Goal: Information Seeking & Learning: Learn about a topic

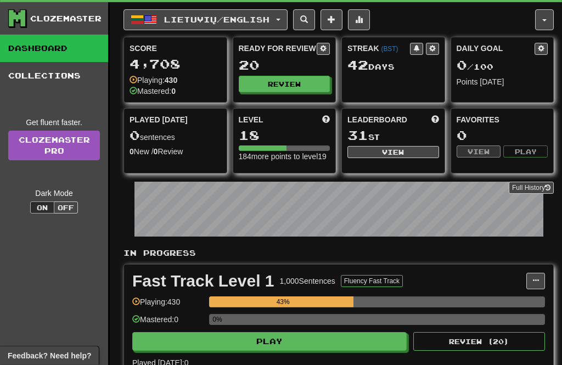
scroll to position [25, 0]
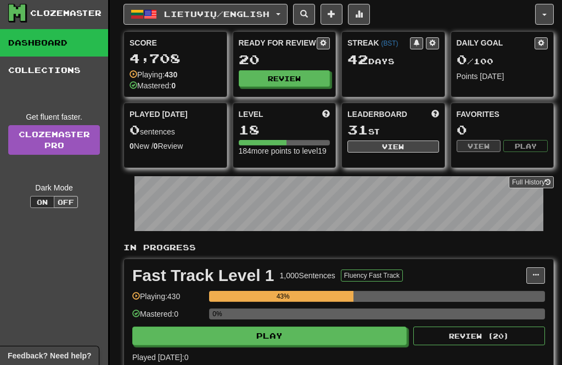
click at [303, 345] on button "Play" at bounding box center [269, 335] width 274 height 19
select select "**"
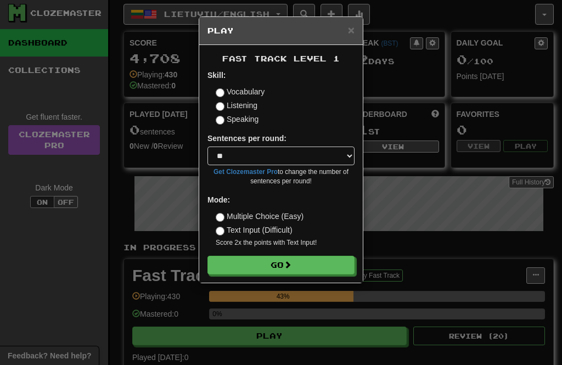
click at [314, 258] on button "Go" at bounding box center [280, 265] width 147 height 19
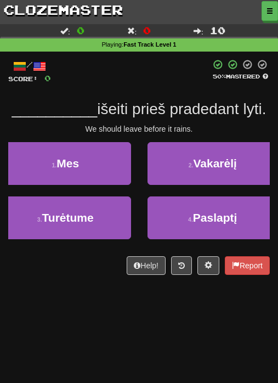
click at [70, 167] on span "Mes" at bounding box center [67, 163] width 22 height 13
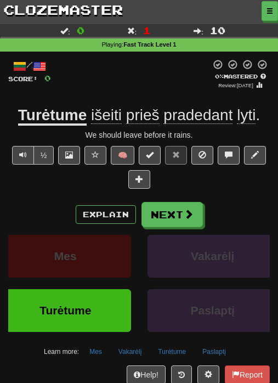
click at [185, 211] on span at bounding box center [189, 214] width 10 height 10
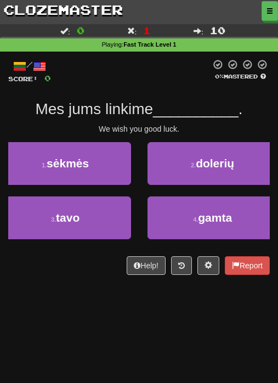
click at [87, 162] on span "sėkmės" at bounding box center [68, 163] width 42 height 13
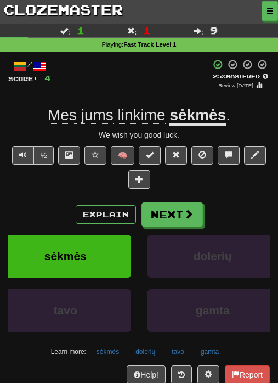
click at [183, 203] on button "Next" at bounding box center [171, 214] width 61 height 25
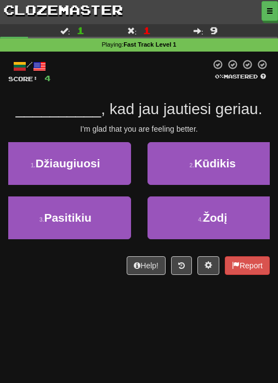
click at [171, 264] on button at bounding box center [181, 265] width 21 height 19
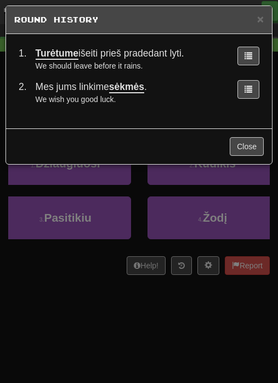
click at [271, 20] on div "× Round History" at bounding box center [139, 20] width 266 height 28
click at [252, 20] on h5 "Round History" at bounding box center [139, 19] width 250 height 11
click at [248, 27] on div "× Round History" at bounding box center [139, 20] width 266 height 28
click at [258, 24] on span "×" at bounding box center [260, 19] width 7 height 13
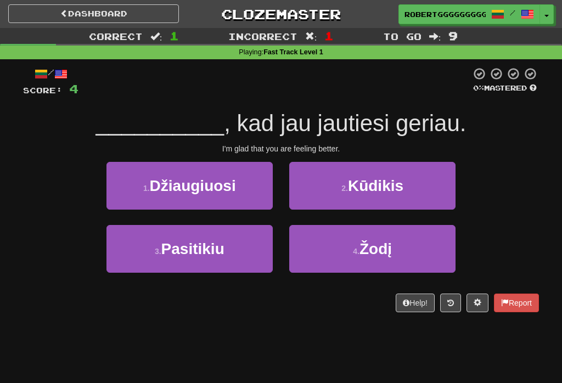
click at [429, 238] on button "4 . Žodį" at bounding box center [372, 249] width 166 height 48
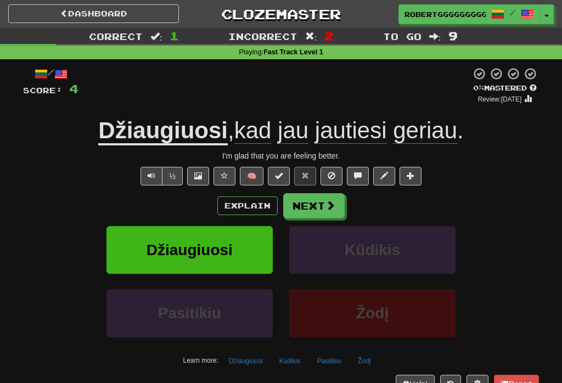
click at [322, 206] on button "Next" at bounding box center [313, 205] width 61 height 25
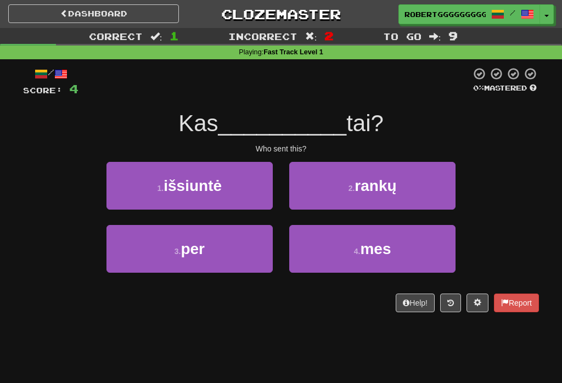
click at [402, 197] on button "2 . rankų" at bounding box center [372, 186] width 166 height 48
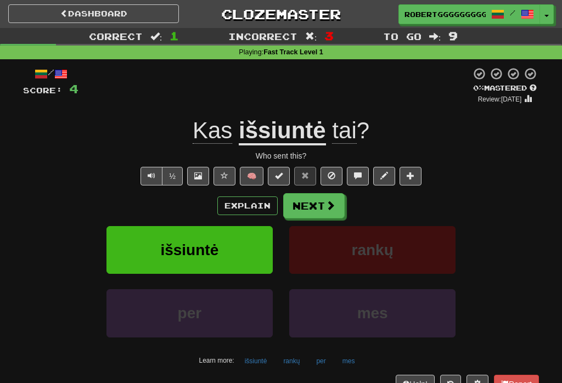
click at [310, 197] on button "Next" at bounding box center [313, 205] width 61 height 25
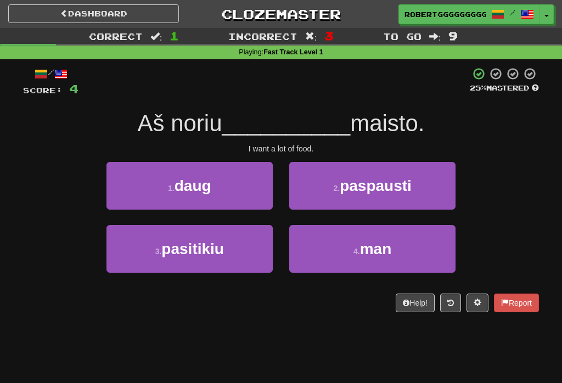
click at [371, 180] on span "paspausti" at bounding box center [375, 185] width 72 height 17
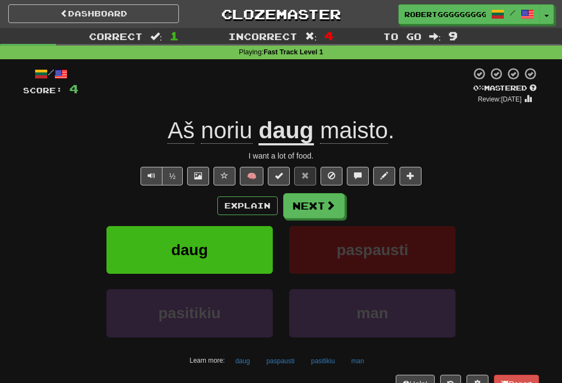
click at [326, 200] on span at bounding box center [330, 205] width 10 height 10
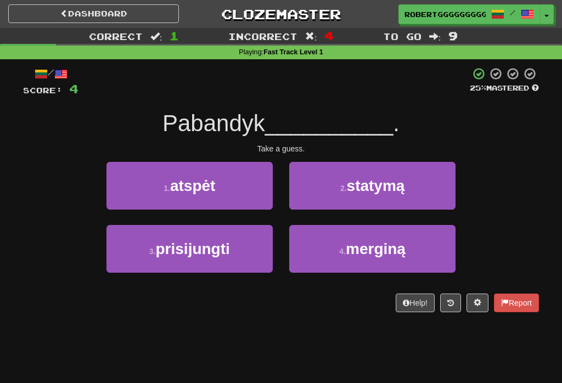
click at [364, 191] on span "statymą" at bounding box center [376, 185] width 58 height 17
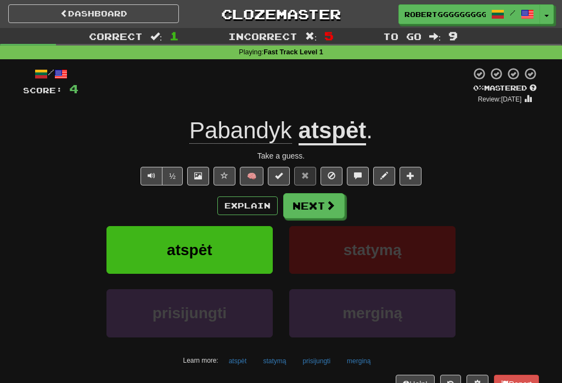
click at [321, 210] on button "Next" at bounding box center [313, 205] width 61 height 25
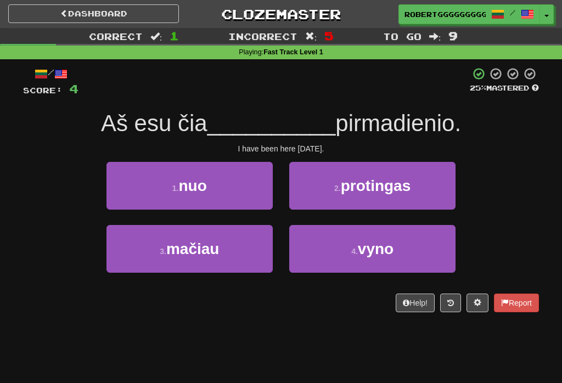
click at [247, 237] on button "3 . mačiau" at bounding box center [189, 249] width 166 height 48
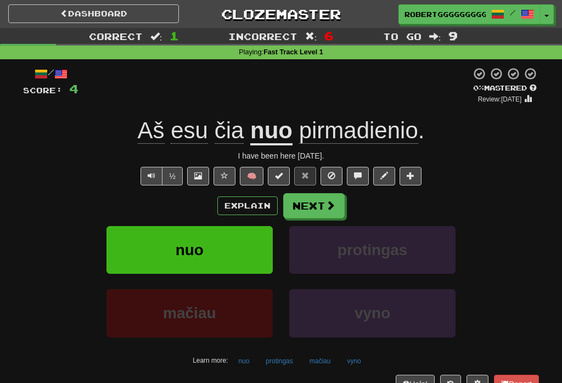
click at [319, 199] on button "Next" at bounding box center [313, 205] width 61 height 25
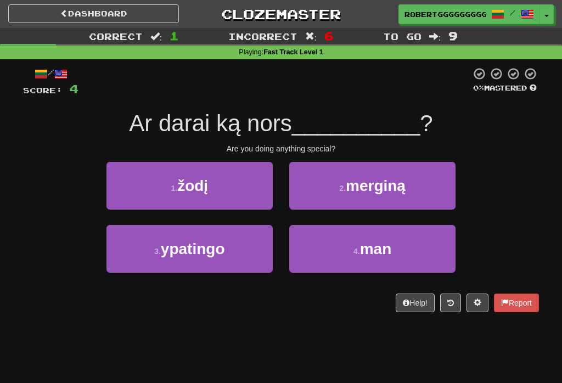
click at [251, 188] on button "1 . žodį" at bounding box center [189, 186] width 166 height 48
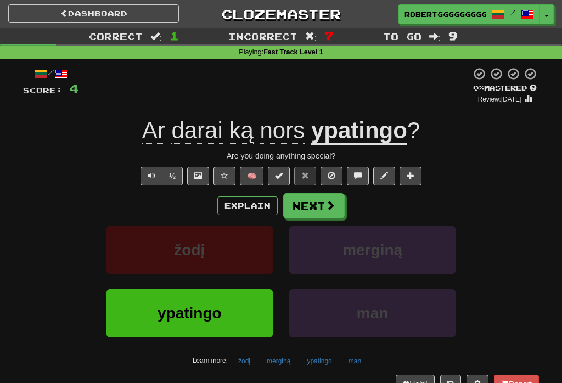
click at [308, 203] on button "Next" at bounding box center [313, 205] width 61 height 25
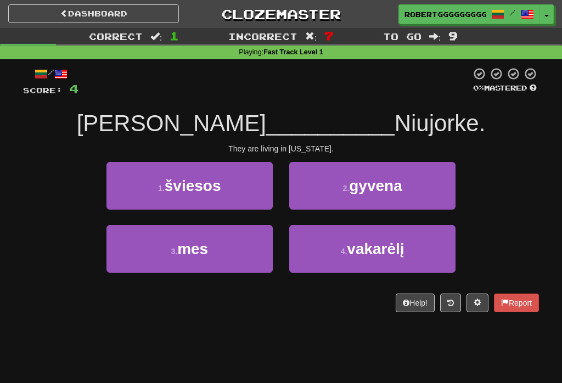
click at [413, 178] on button "2 . gyvena" at bounding box center [372, 186] width 166 height 48
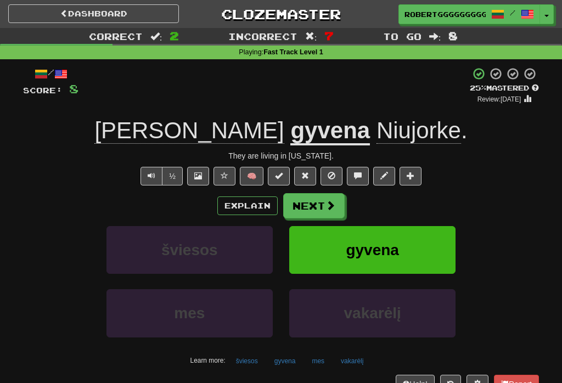
click at [327, 194] on button "Next" at bounding box center [313, 205] width 61 height 25
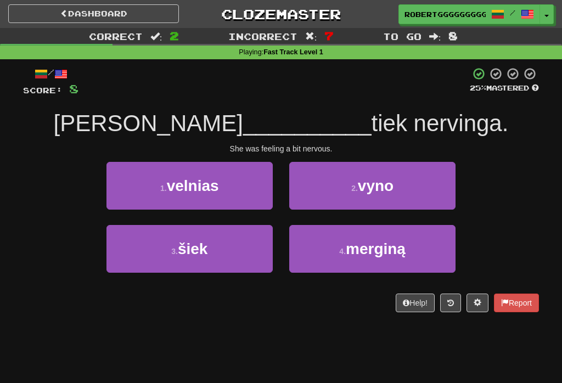
click at [362, 177] on span "vyno" at bounding box center [376, 185] width 36 height 17
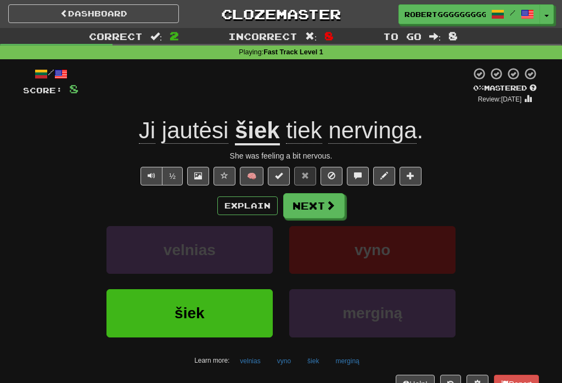
click at [325, 204] on span at bounding box center [330, 205] width 10 height 10
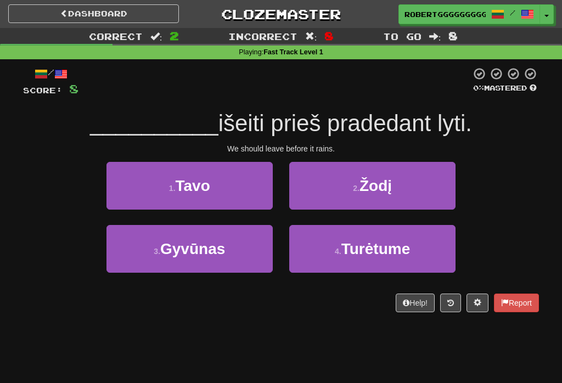
click at [395, 250] on span "Turėtume" at bounding box center [375, 248] width 69 height 17
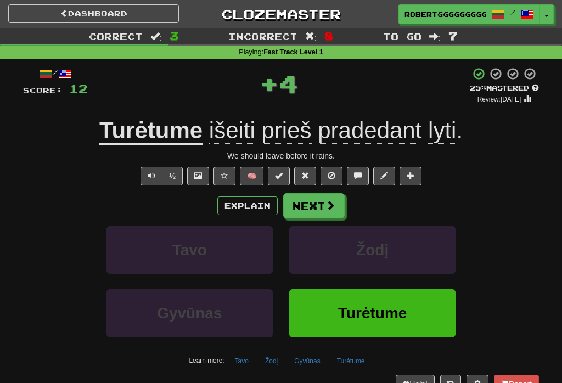
click at [325, 204] on span at bounding box center [330, 205] width 10 height 10
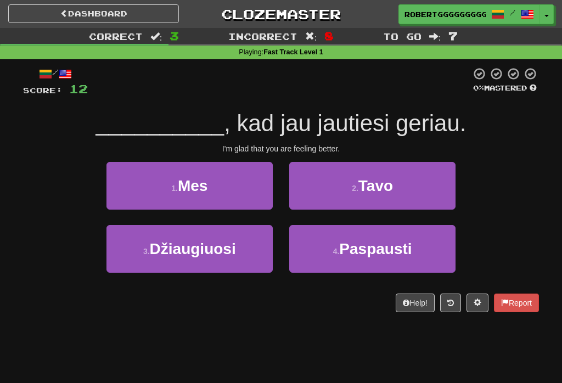
click at [240, 250] on button "3 . Džiaugiuosi" at bounding box center [189, 249] width 166 height 48
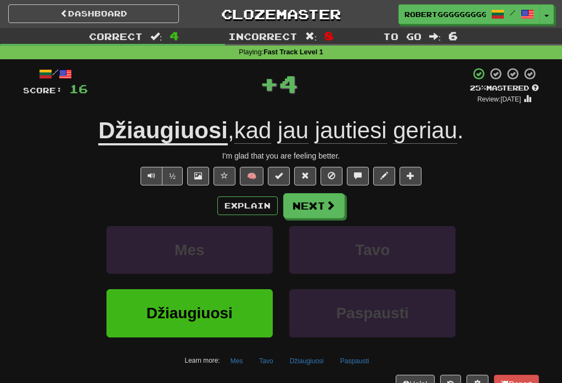
click at [322, 206] on button "Next" at bounding box center [313, 205] width 61 height 25
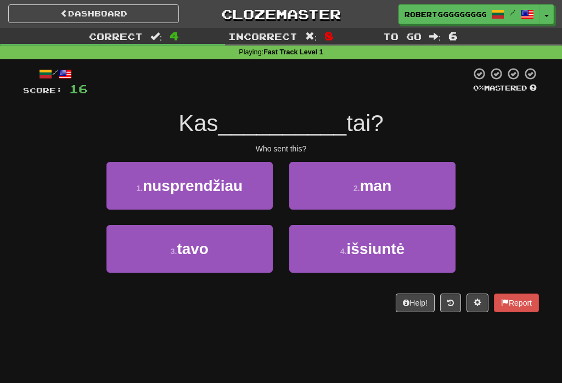
click at [353, 248] on span "išsiuntė" at bounding box center [376, 248] width 58 height 17
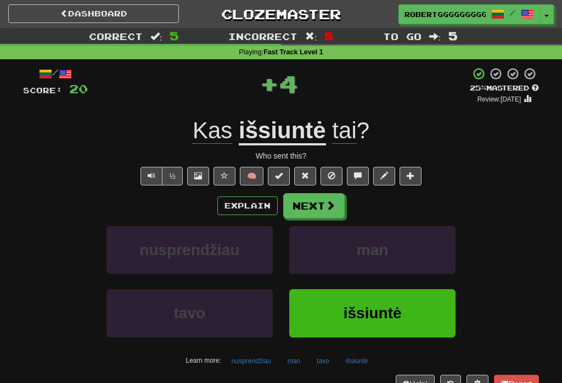
click at [332, 203] on span at bounding box center [330, 205] width 10 height 10
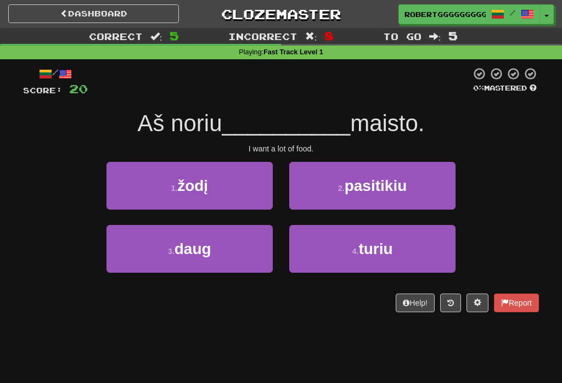
click at [251, 248] on button "3 . daug" at bounding box center [189, 249] width 166 height 48
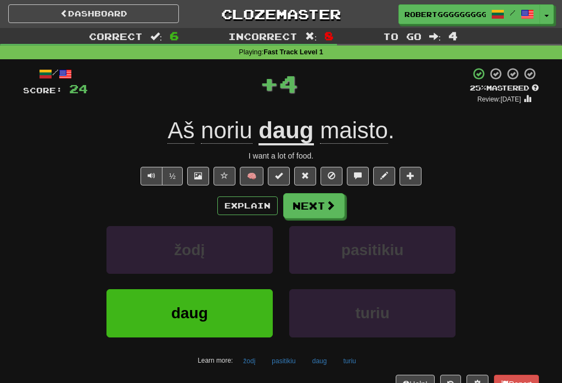
click at [323, 202] on button "Next" at bounding box center [313, 205] width 61 height 25
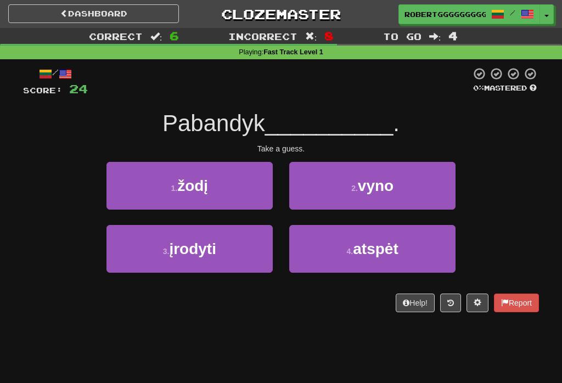
click at [336, 231] on button "4 . atspėt" at bounding box center [372, 249] width 166 height 48
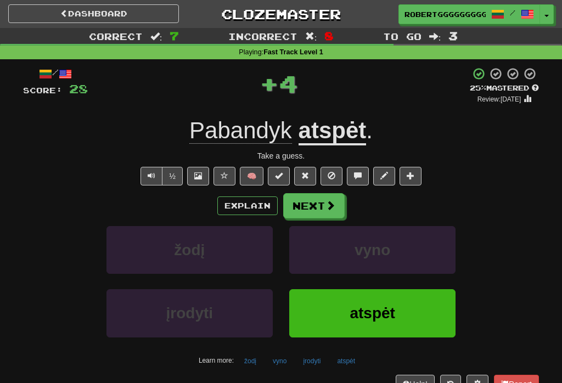
click at [324, 202] on button "Next" at bounding box center [313, 205] width 61 height 25
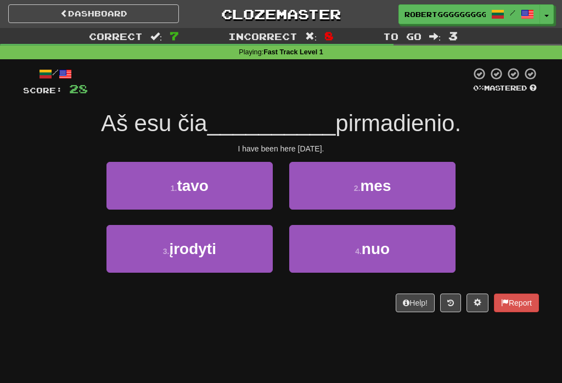
click at [328, 248] on button "4 . nuo" at bounding box center [372, 249] width 166 height 48
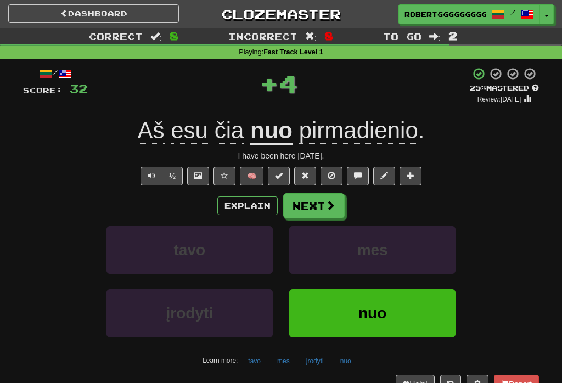
click at [322, 193] on button "Next" at bounding box center [313, 205] width 61 height 25
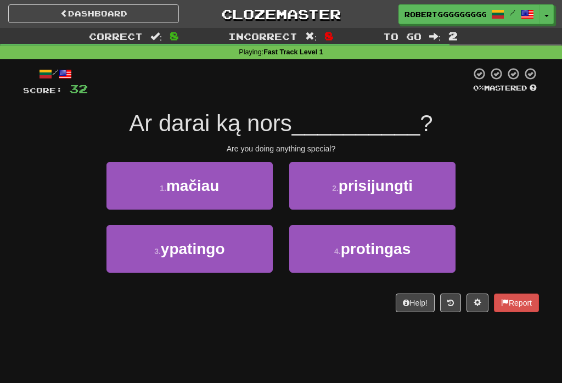
click at [238, 240] on button "3 . ypatingo" at bounding box center [189, 249] width 166 height 48
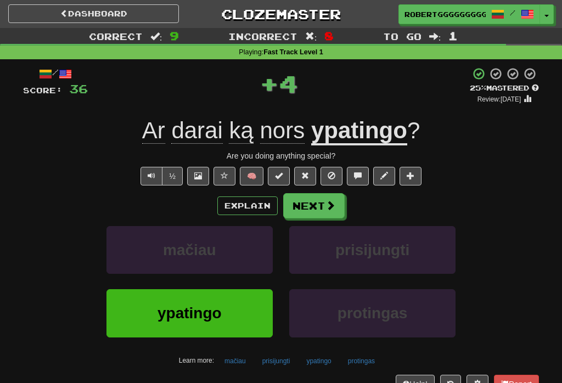
click at [334, 200] on span at bounding box center [330, 205] width 10 height 10
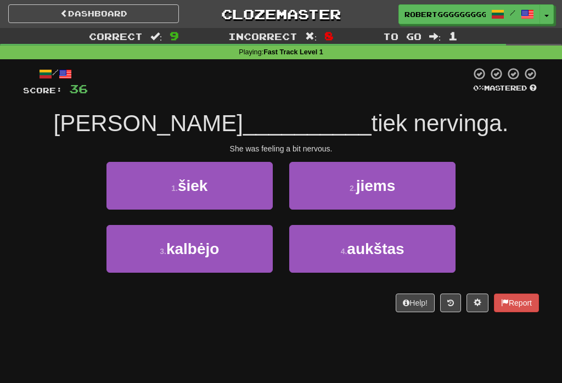
click at [254, 163] on button "1 . šiek" at bounding box center [189, 186] width 166 height 48
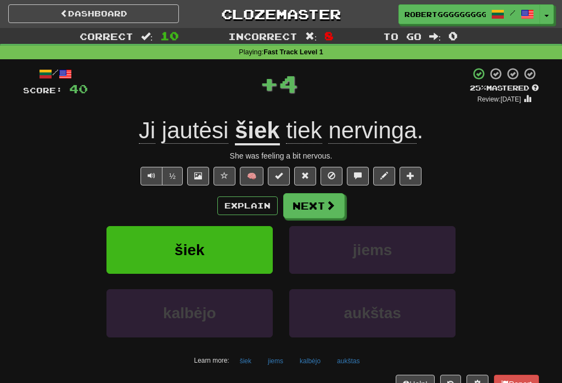
click at [318, 216] on button "Next" at bounding box center [313, 205] width 61 height 25
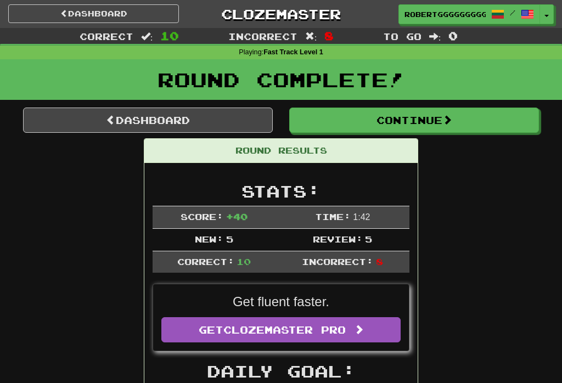
click at [421, 129] on button "Continue" at bounding box center [414, 119] width 250 height 25
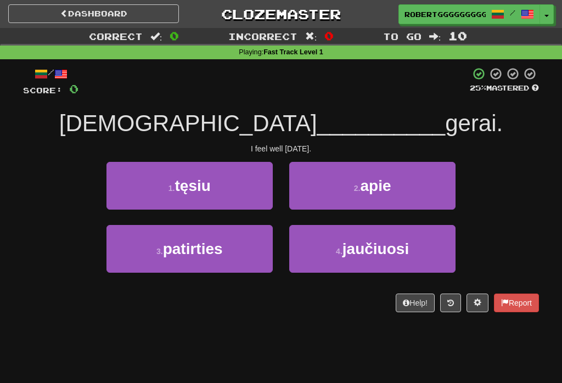
click at [364, 188] on span "apie" at bounding box center [375, 185] width 31 height 17
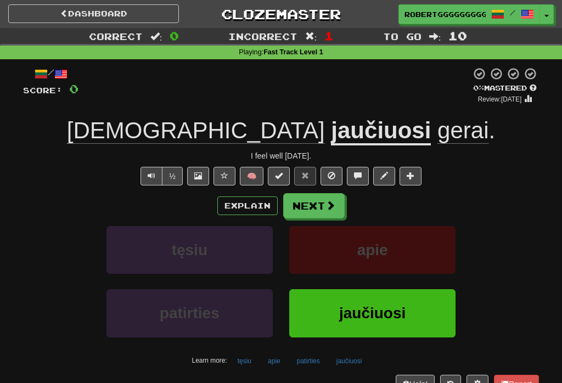
click at [314, 199] on button "Next" at bounding box center [313, 205] width 61 height 25
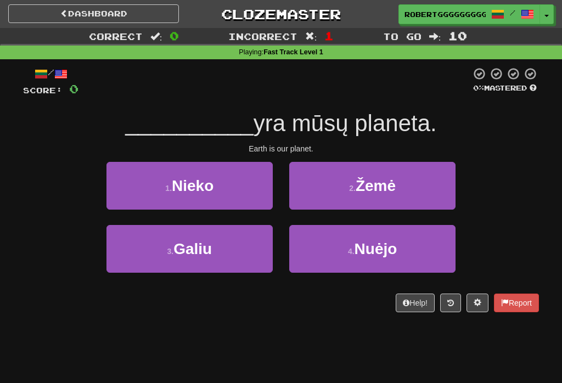
click at [232, 184] on button "1 . Nieko" at bounding box center [189, 186] width 166 height 48
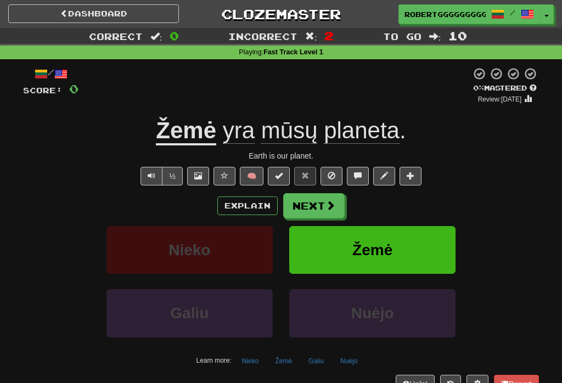
click at [319, 209] on button "Next" at bounding box center [313, 205] width 61 height 25
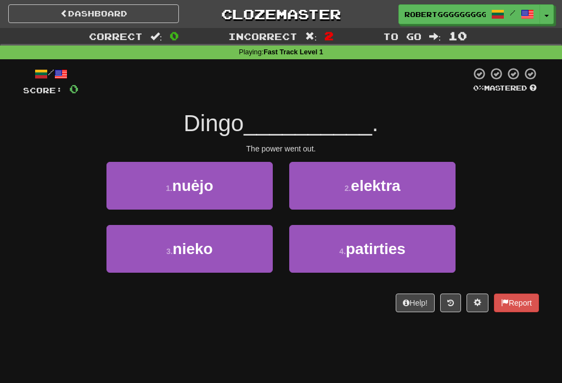
click at [362, 174] on button "2 . elektra" at bounding box center [372, 186] width 166 height 48
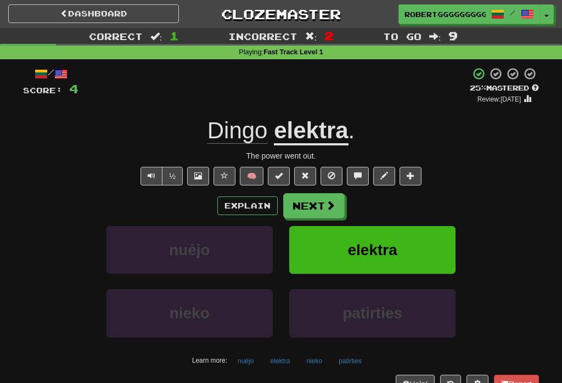
click at [320, 211] on button "Next" at bounding box center [313, 205] width 61 height 25
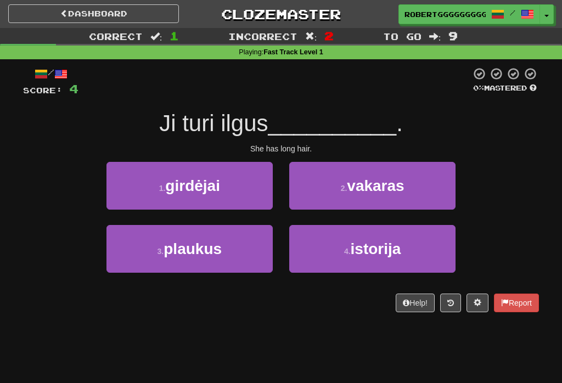
click at [233, 263] on button "3 . plaukus" at bounding box center [189, 249] width 166 height 48
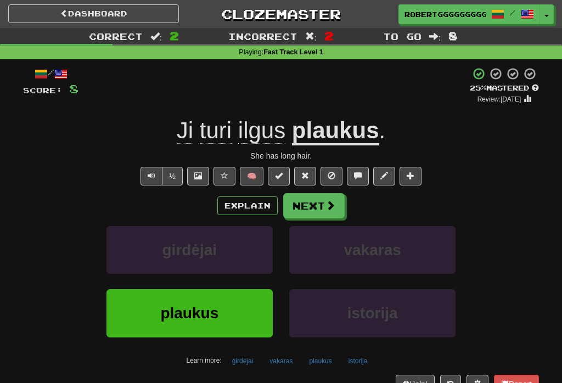
click at [338, 200] on button "Next" at bounding box center [313, 205] width 61 height 25
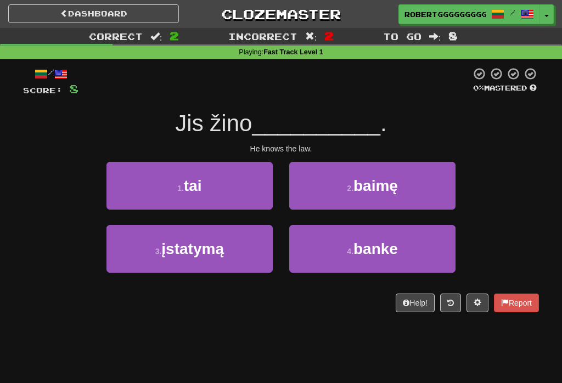
click at [388, 187] on span "baimę" at bounding box center [375, 185] width 44 height 17
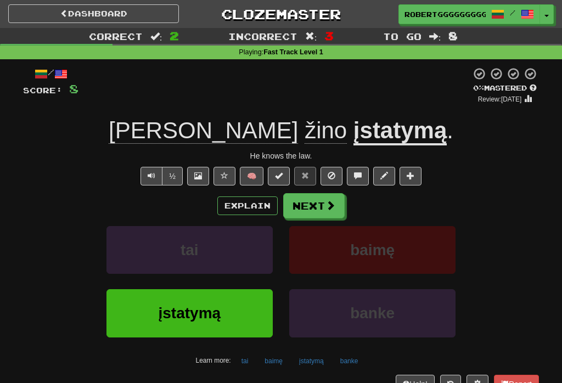
click at [323, 207] on button "Next" at bounding box center [313, 205] width 61 height 25
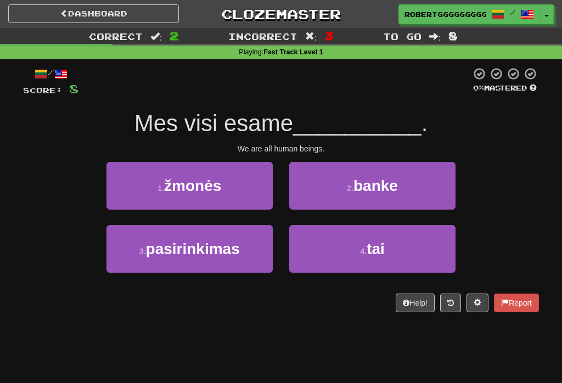
click at [404, 175] on button "2 . banke" at bounding box center [372, 186] width 166 height 48
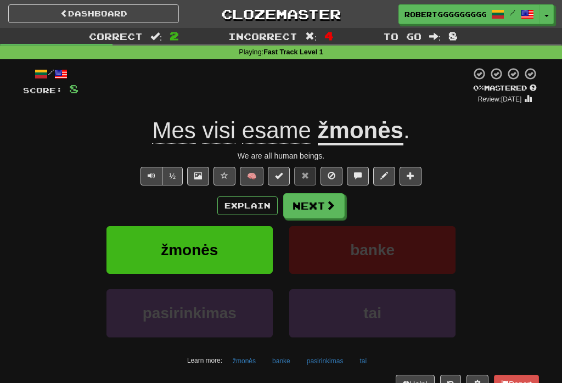
click at [342, 193] on button "Next" at bounding box center [313, 205] width 61 height 25
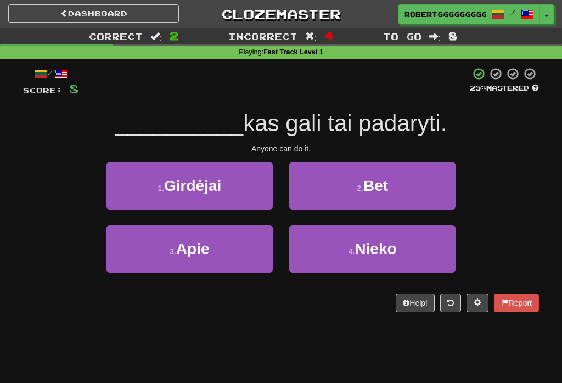
click at [216, 186] on span "Girdėjai" at bounding box center [192, 185] width 57 height 17
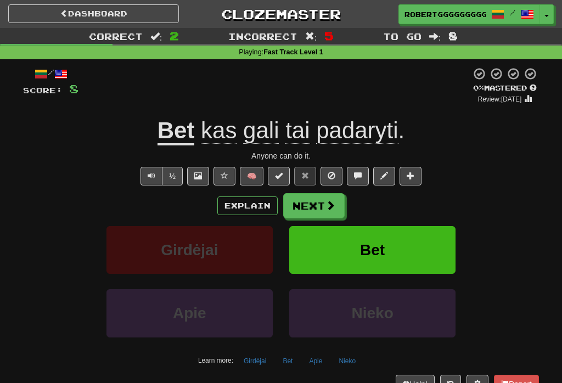
click at [308, 200] on button "Next" at bounding box center [313, 205] width 61 height 25
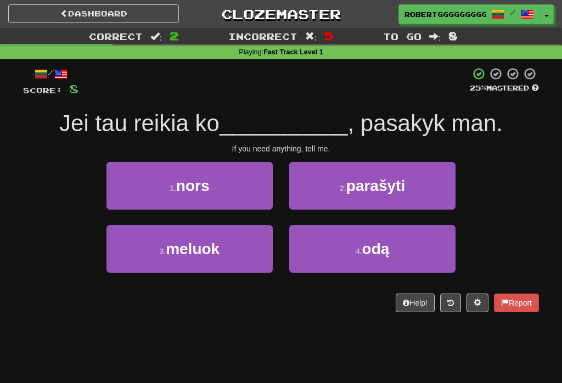
click at [339, 186] on small "2 ." at bounding box center [342, 188] width 7 height 9
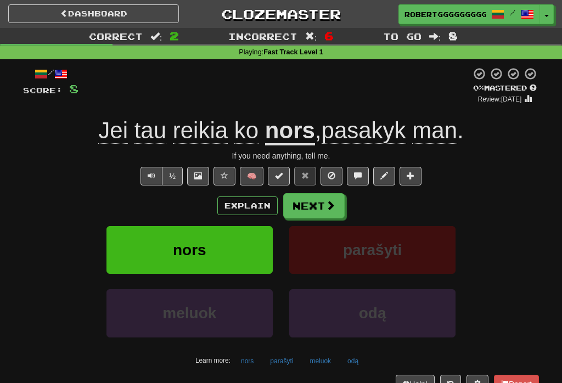
click at [314, 200] on button "Next" at bounding box center [313, 205] width 61 height 25
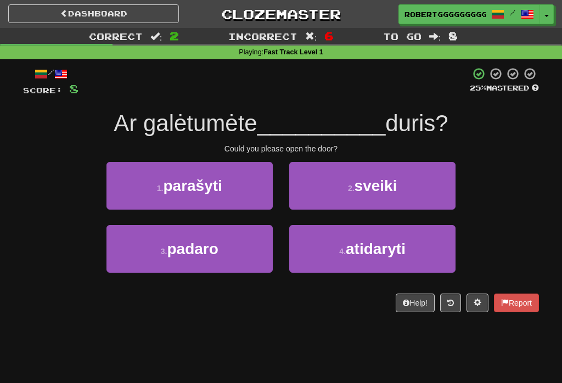
click at [339, 247] on small "4 ." at bounding box center [342, 251] width 7 height 9
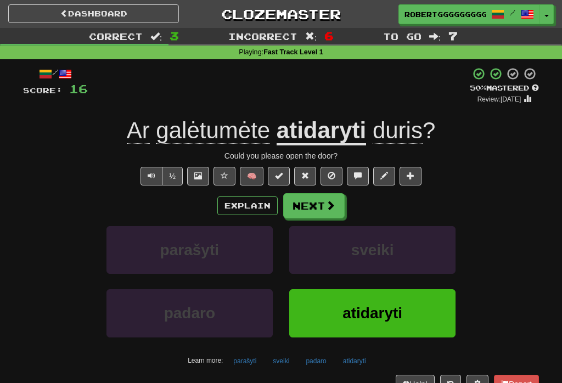
click at [334, 208] on span at bounding box center [330, 205] width 10 height 10
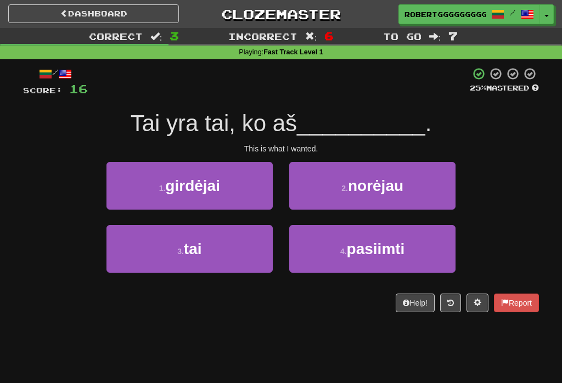
click at [354, 199] on button "2 . norėjau" at bounding box center [372, 186] width 166 height 48
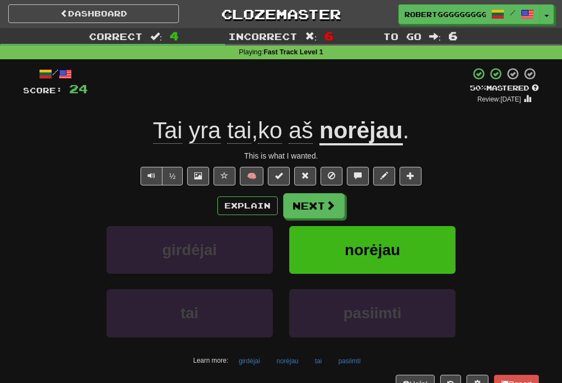
click at [320, 203] on button "Next" at bounding box center [313, 205] width 61 height 25
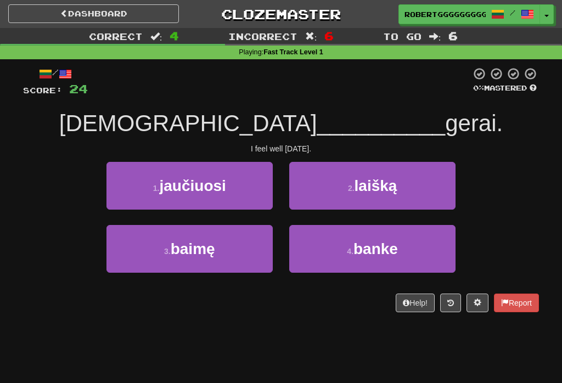
click at [222, 170] on button "1 . jaučiuosi" at bounding box center [189, 186] width 166 height 48
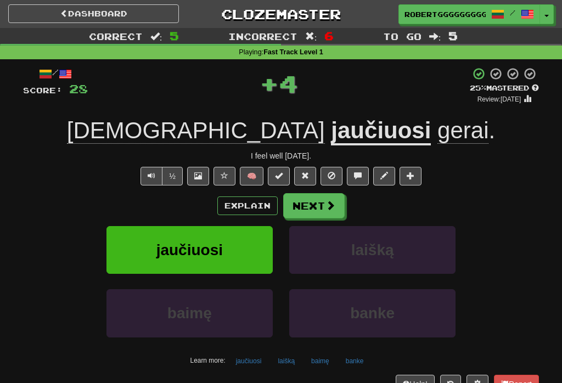
click at [315, 207] on button "Next" at bounding box center [313, 205] width 61 height 25
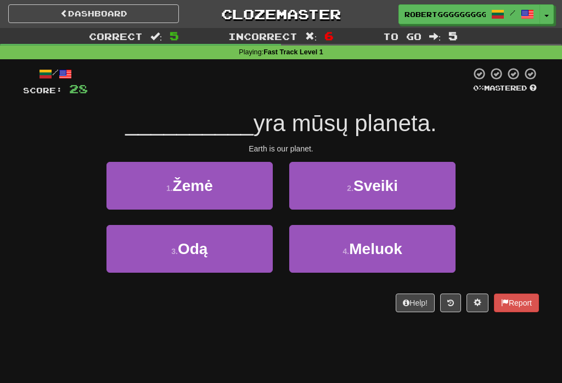
click at [243, 180] on button "1 . Žemė" at bounding box center [189, 186] width 166 height 48
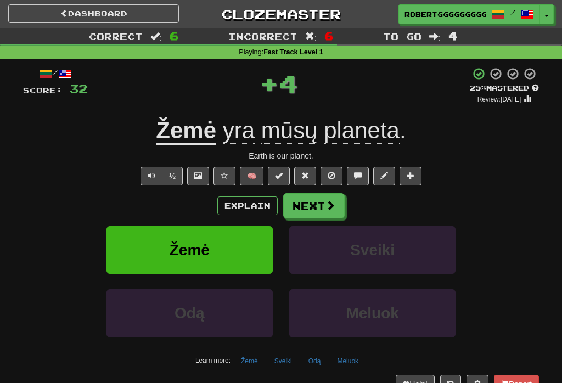
click at [319, 201] on button "Next" at bounding box center [313, 205] width 61 height 25
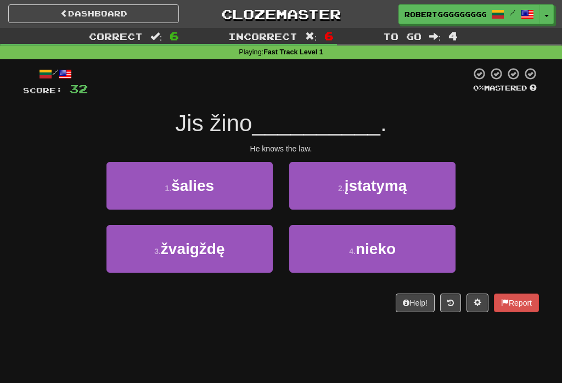
click at [418, 189] on button "2 . įstatymą" at bounding box center [372, 186] width 166 height 48
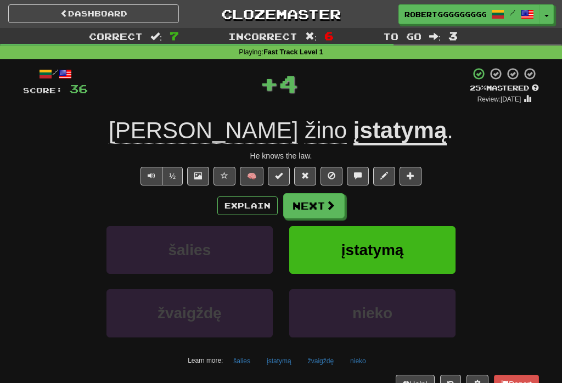
click at [335, 202] on button "Next" at bounding box center [313, 205] width 61 height 25
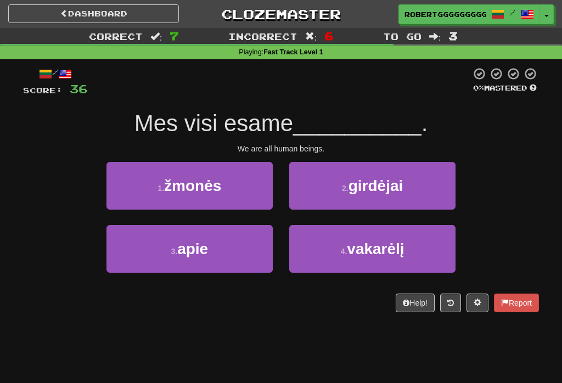
click at [242, 191] on button "1 . žmonės" at bounding box center [189, 186] width 166 height 48
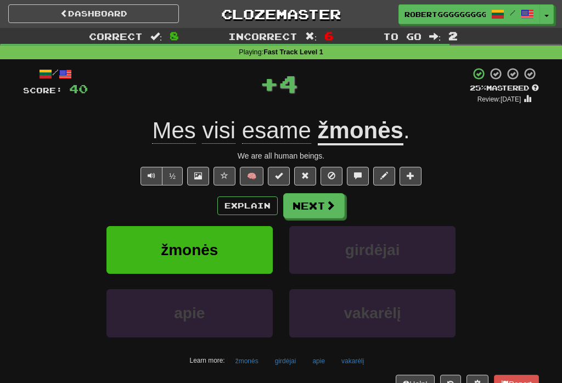
click at [291, 204] on button "Next" at bounding box center [313, 205] width 61 height 25
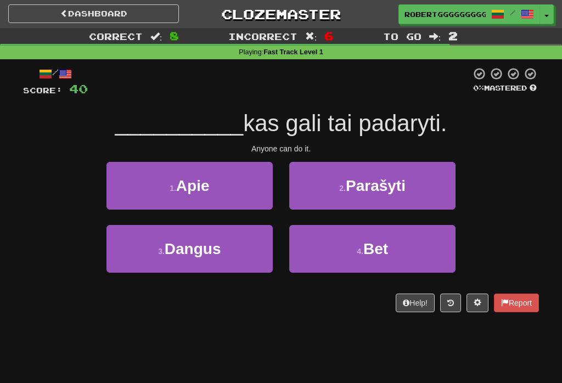
click at [332, 256] on button "4 . Bet" at bounding box center [372, 249] width 166 height 48
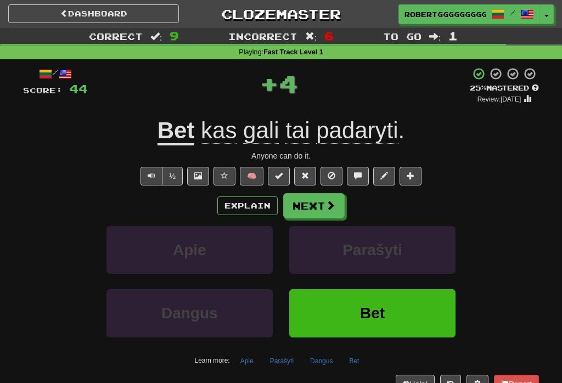
click at [324, 212] on button "Next" at bounding box center [313, 205] width 61 height 25
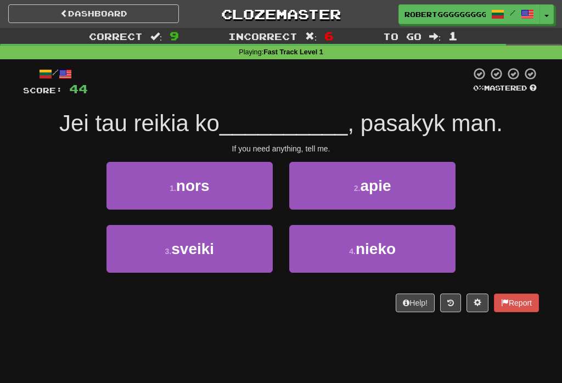
click at [260, 200] on button "1 . nors" at bounding box center [189, 186] width 166 height 48
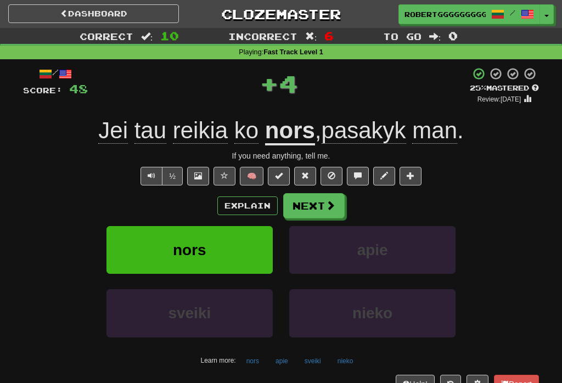
click at [324, 207] on button "Next" at bounding box center [313, 205] width 61 height 25
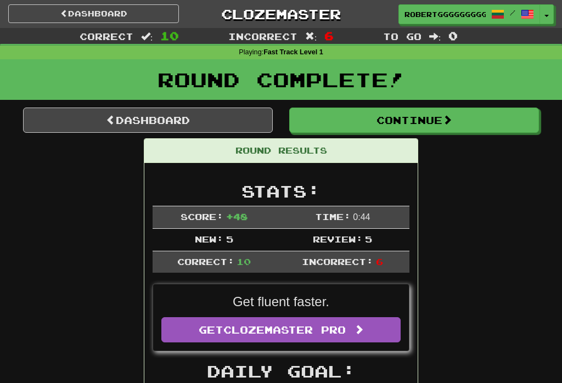
click at [202, 116] on link "Dashboard" at bounding box center [148, 119] width 250 height 25
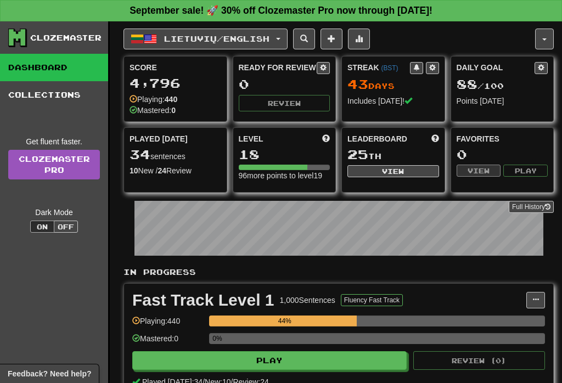
click at [493, 271] on p "In Progress" at bounding box center [338, 271] width 430 height 11
